Goal: Book appointment/travel/reservation

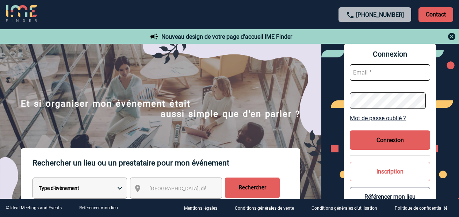
scroll to position [36, 0]
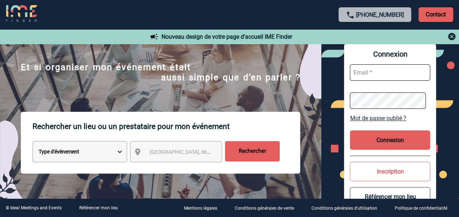
click at [124, 153] on select "Type d'évènement Séminaire avec nuitée Réunion Repas de groupe Team Building & …" at bounding box center [79, 151] width 94 height 21
select select "3"
click at [32, 142] on select "Type d'évènement Séminaire avec nuitée Réunion Repas de groupe Team Building & …" at bounding box center [79, 151] width 94 height 21
click at [158, 154] on span "[GEOGRAPHIC_DATA], département, région..." at bounding box center [199, 152] width 101 height 6
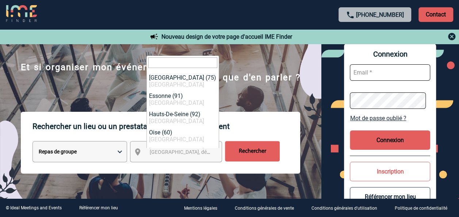
scroll to position [0, 0]
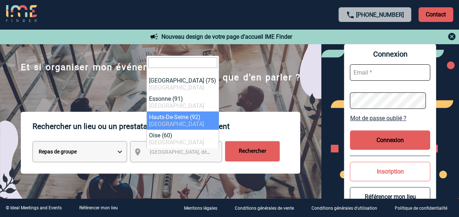
select select "25"
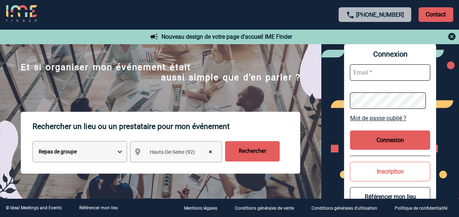
click at [239, 154] on input "Rechercher" at bounding box center [252, 151] width 55 height 20
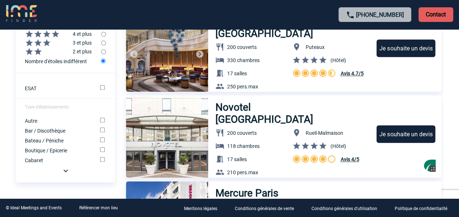
scroll to position [365, 0]
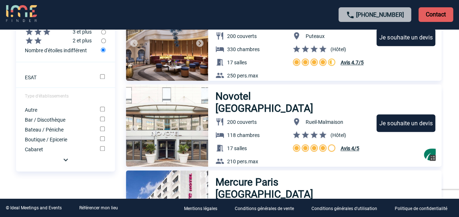
click at [65, 162] on img at bounding box center [65, 159] width 9 height 9
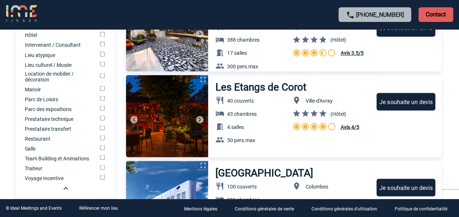
scroll to position [620, 0]
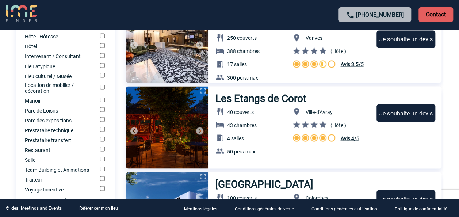
click at [101, 151] on input "Restaurant" at bounding box center [102, 148] width 5 height 5
checkbox input "true"
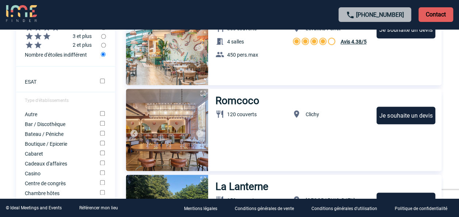
scroll to position [365, 0]
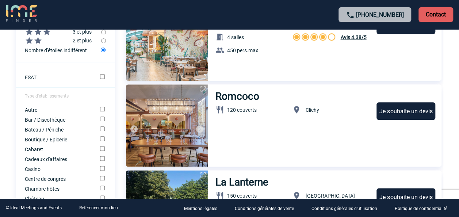
click at [182, 130] on img at bounding box center [167, 125] width 82 height 82
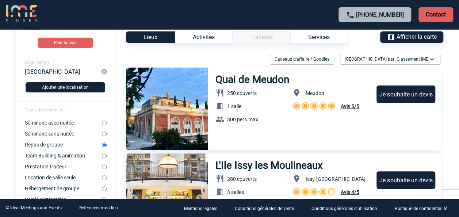
scroll to position [0, 0]
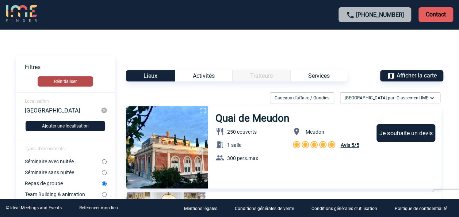
click at [65, 80] on button "Réinitialiser" at bounding box center [65, 81] width 55 height 10
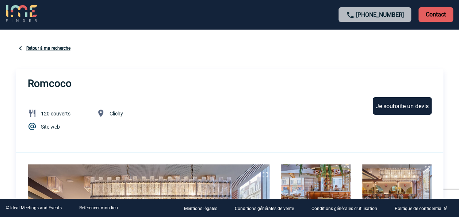
click at [20, 47] on img at bounding box center [20, 48] width 9 height 9
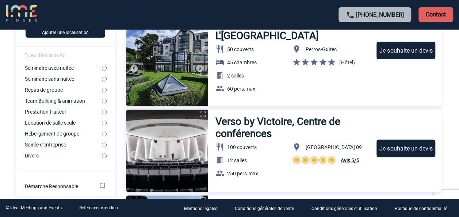
scroll to position [73, 0]
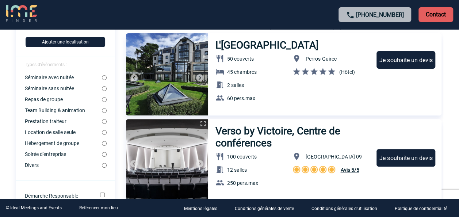
click at [104, 100] on input "Repas de groupe" at bounding box center [104, 99] width 5 height 5
radio input "true"
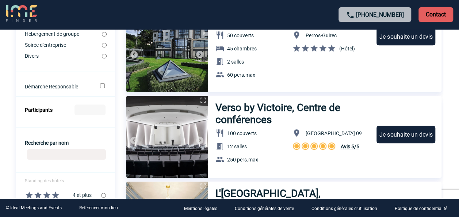
scroll to position [182, 0]
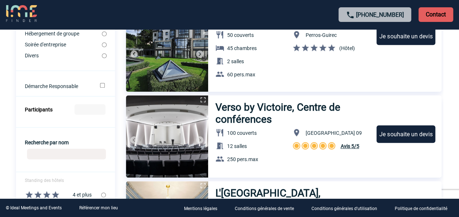
click at [52, 159] on input "Recherche par nom" at bounding box center [66, 153] width 79 height 11
type input "pas parisien"
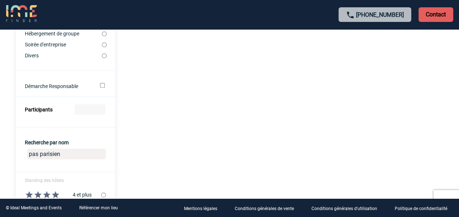
drag, startPoint x: 64, startPoint y: 158, endPoint x: 0, endPoint y: 151, distance: 64.6
click at [85, 111] on input "Participants" at bounding box center [89, 109] width 31 height 11
click at [99, 110] on input "1" at bounding box center [89, 109] width 31 height 11
click at [99, 110] on div at bounding box center [229, 124] width 431 height 39
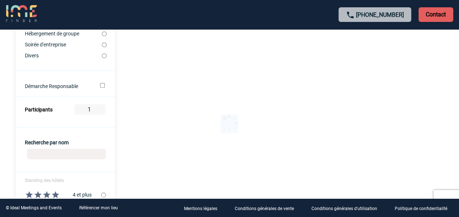
click at [99, 110] on div at bounding box center [229, 124] width 431 height 39
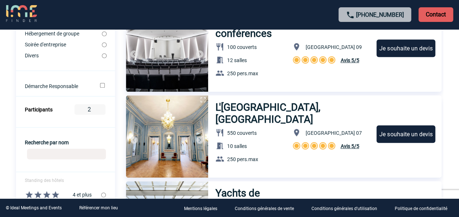
click at [100, 109] on input "2" at bounding box center [89, 109] width 31 height 11
click at [100, 111] on div at bounding box center [229, 124] width 431 height 39
drag, startPoint x: 85, startPoint y: 111, endPoint x: 92, endPoint y: 111, distance: 6.9
click at [92, 111] on input "2" at bounding box center [89, 109] width 31 height 11
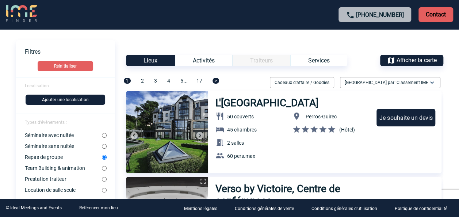
scroll to position [0, 0]
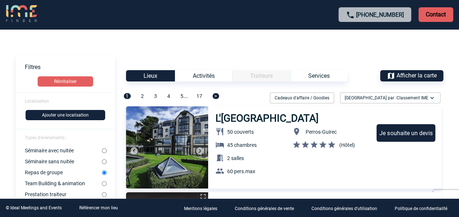
type input "16"
click at [57, 117] on button "Ajouter une localisation" at bounding box center [66, 115] width 80 height 10
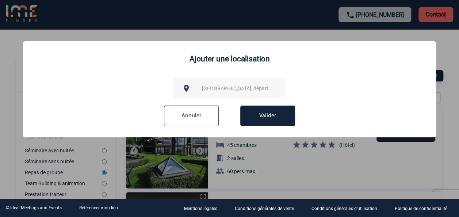
click at [214, 81] on div "[GEOGRAPHIC_DATA], département, région..." at bounding box center [229, 88] width 112 height 20
click at [212, 87] on span "[GEOGRAPHIC_DATA], département, région..." at bounding box center [252, 88] width 101 height 6
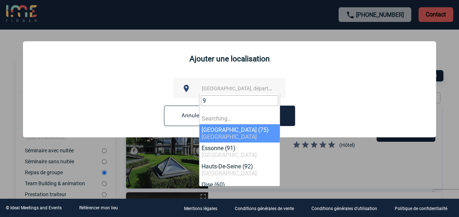
type input "92"
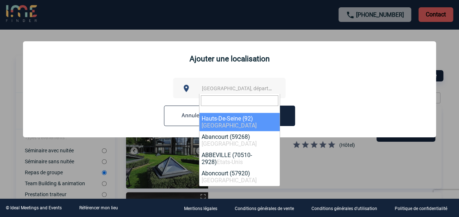
select select "25"
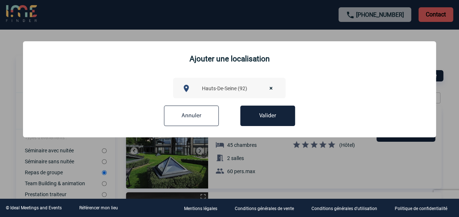
click at [263, 116] on button "Valider" at bounding box center [267, 115] width 55 height 20
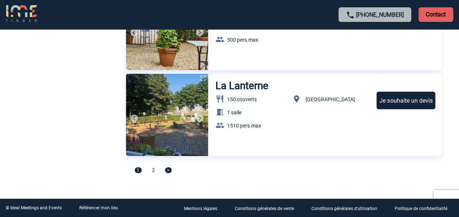
scroll to position [2520, 0]
click at [372, 14] on link "[PHONE_NUMBER]" at bounding box center [380, 14] width 48 height 7
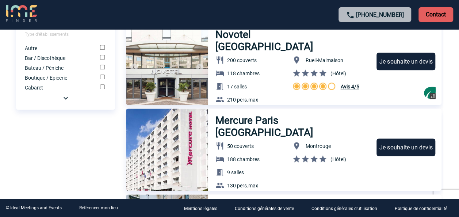
scroll to position [440, 0]
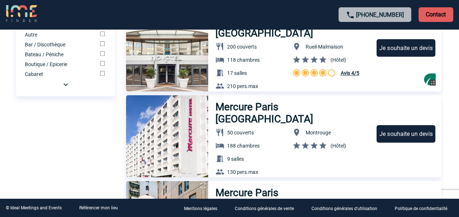
click at [67, 88] on img at bounding box center [65, 84] width 9 height 9
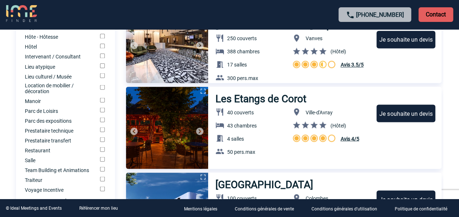
scroll to position [626, 0]
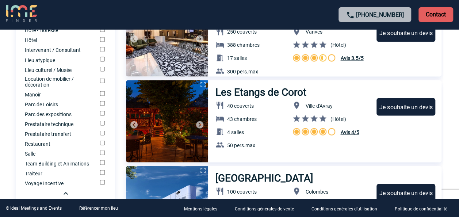
click at [102, 145] on input "Restaurant" at bounding box center [102, 142] width 5 height 5
checkbox input "true"
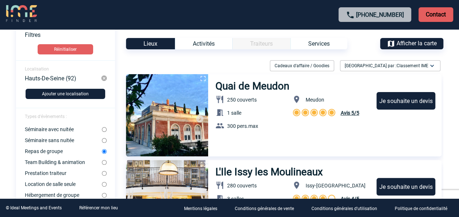
scroll to position [0, 0]
